Goal: Go to known website: Go to known website

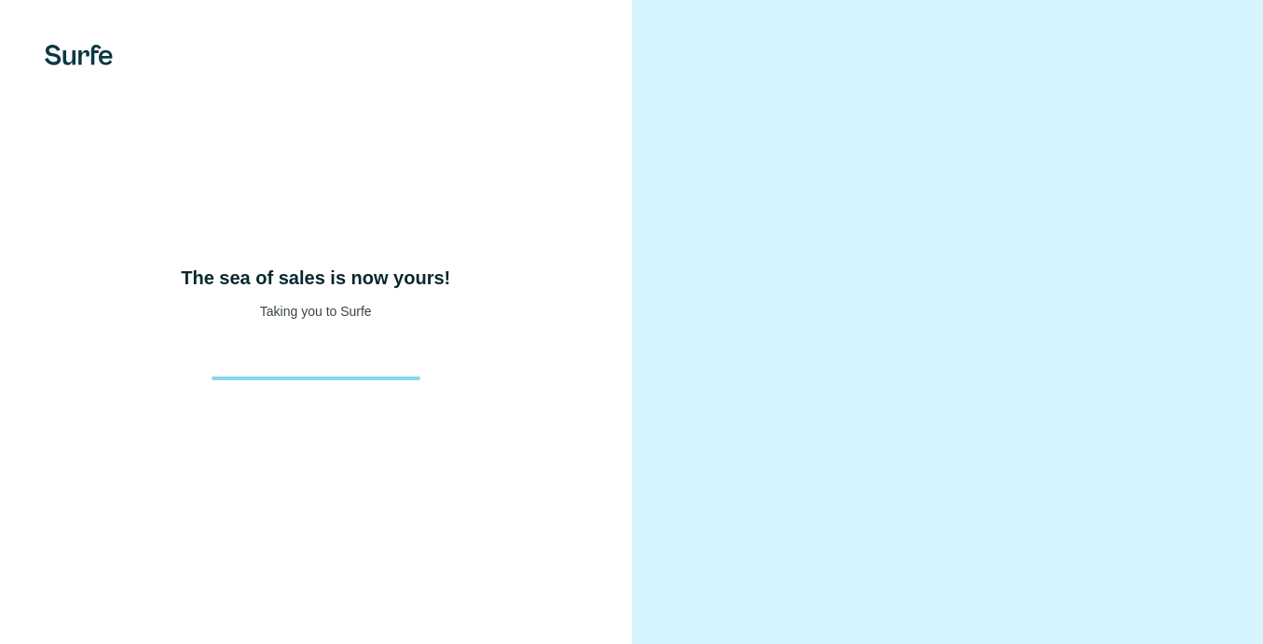
scroll to position [34, 0]
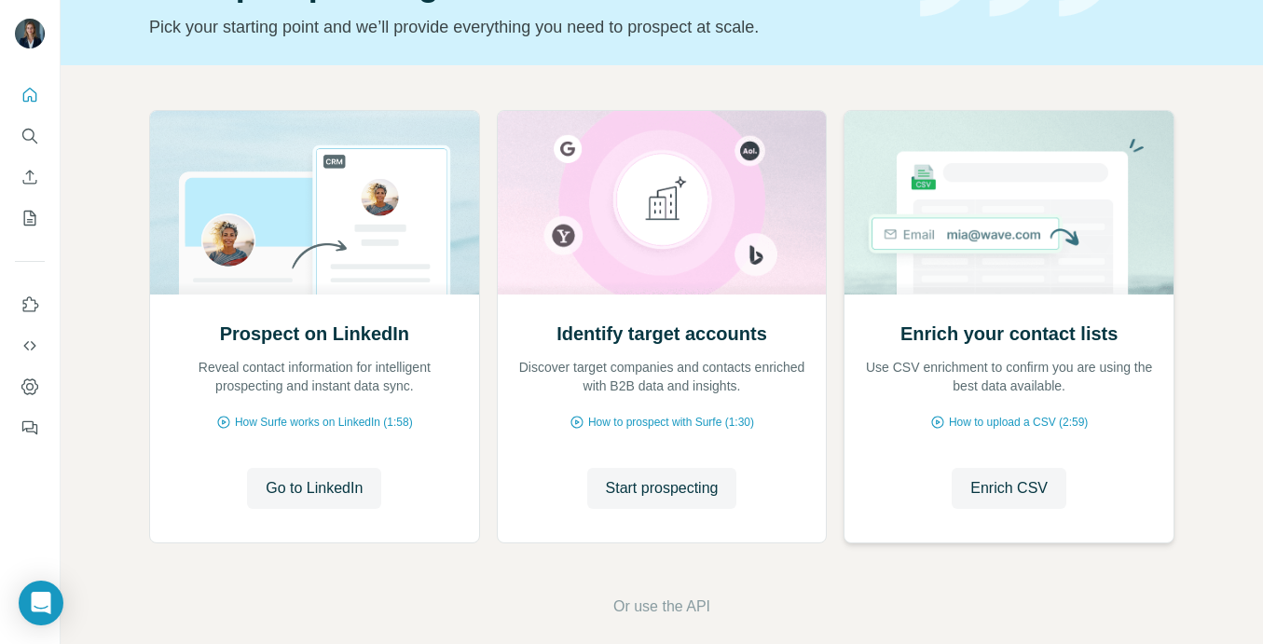
scroll to position [135, 0]
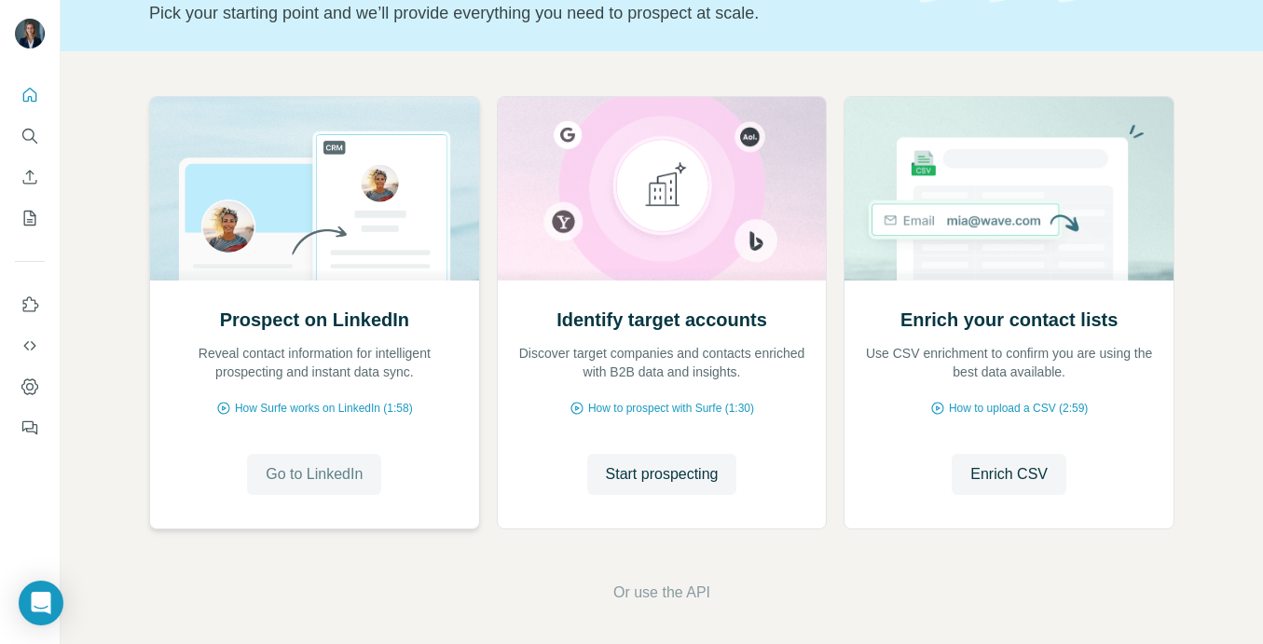
click at [338, 463] on span "Go to LinkedIn" at bounding box center [314, 474] width 97 height 22
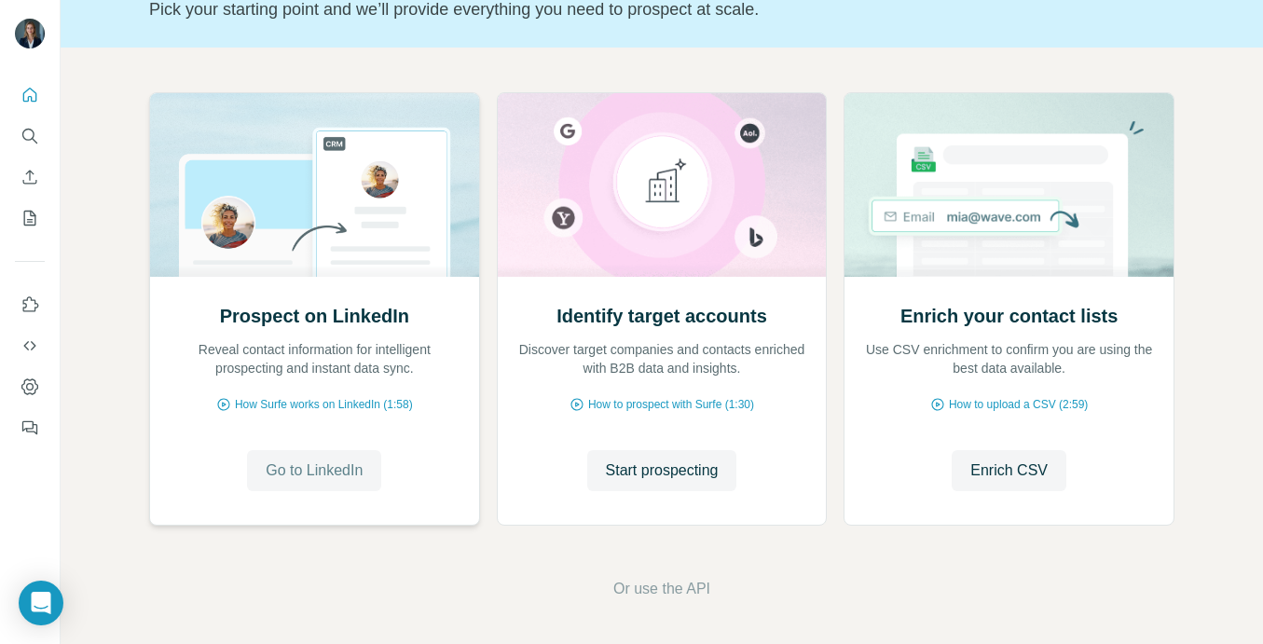
click at [340, 466] on span "Go to LinkedIn" at bounding box center [314, 471] width 97 height 22
